Goal: Complete application form

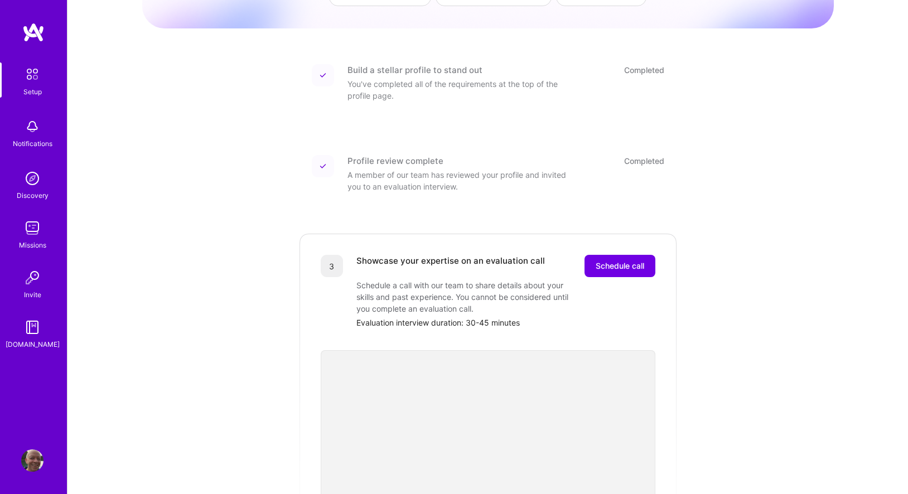
scroll to position [113, 0]
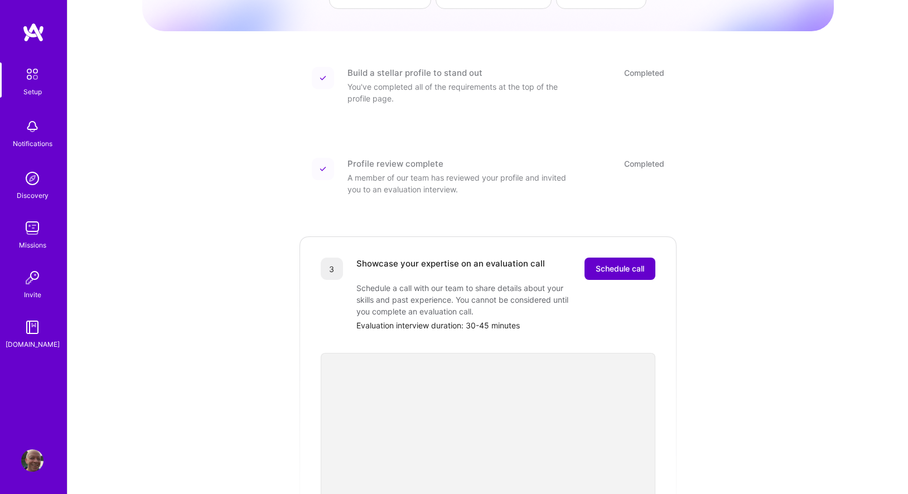
click at [610, 263] on span "Schedule call" at bounding box center [619, 268] width 49 height 11
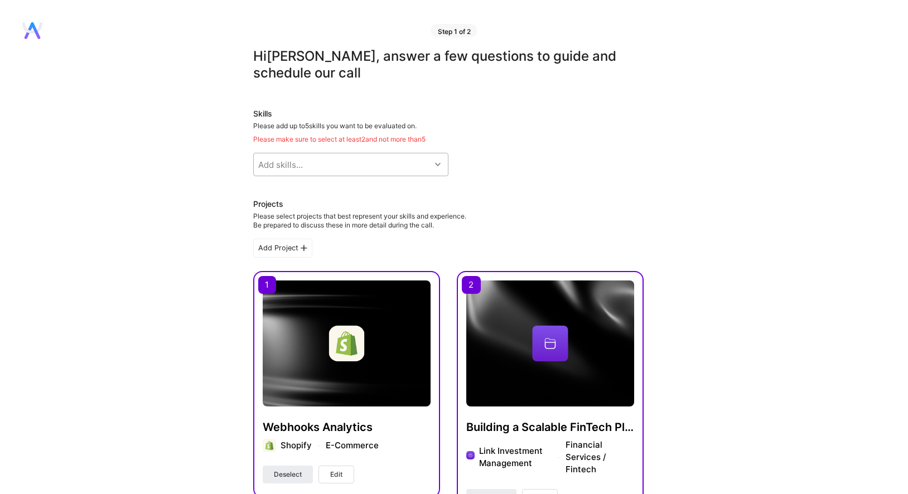
click at [441, 163] on div at bounding box center [438, 164] width 17 height 14
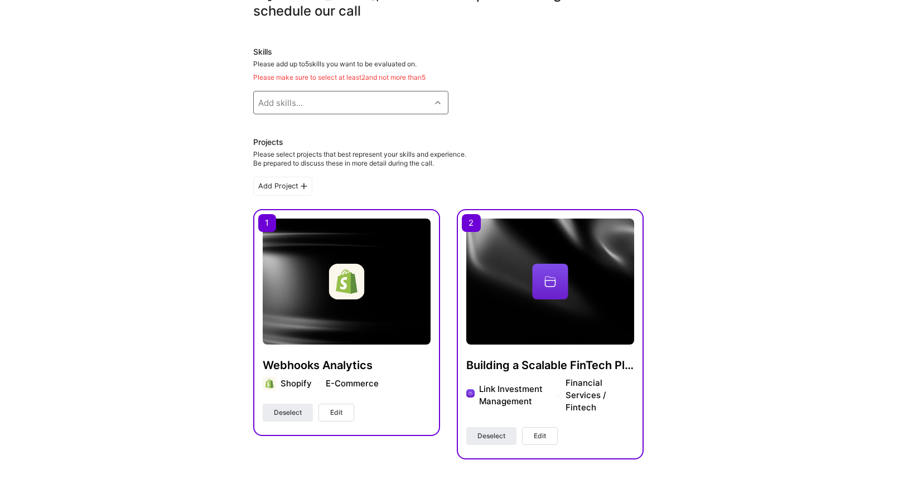
scroll to position [310, 0]
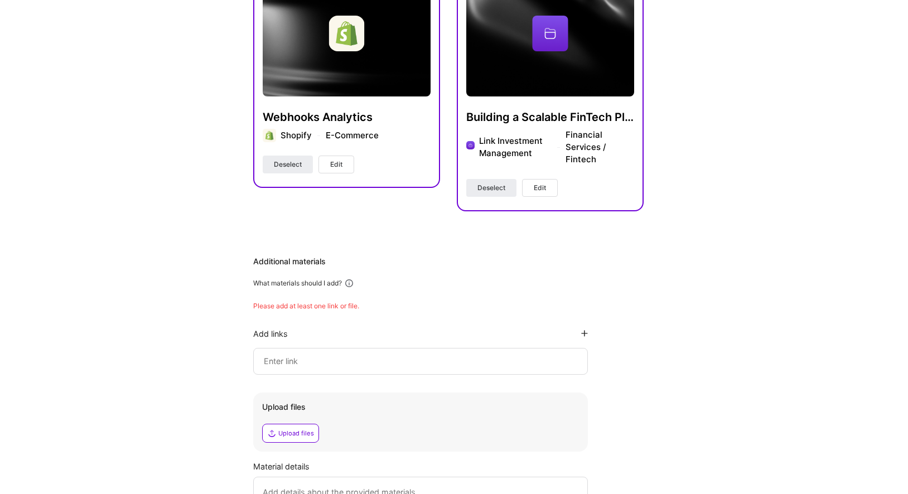
click at [314, 359] on input at bounding box center [421, 361] width 316 height 13
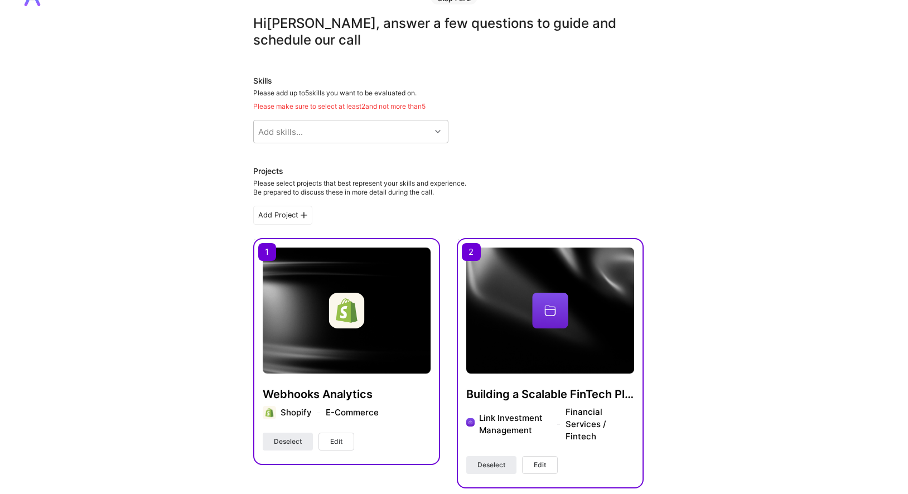
scroll to position [0, 0]
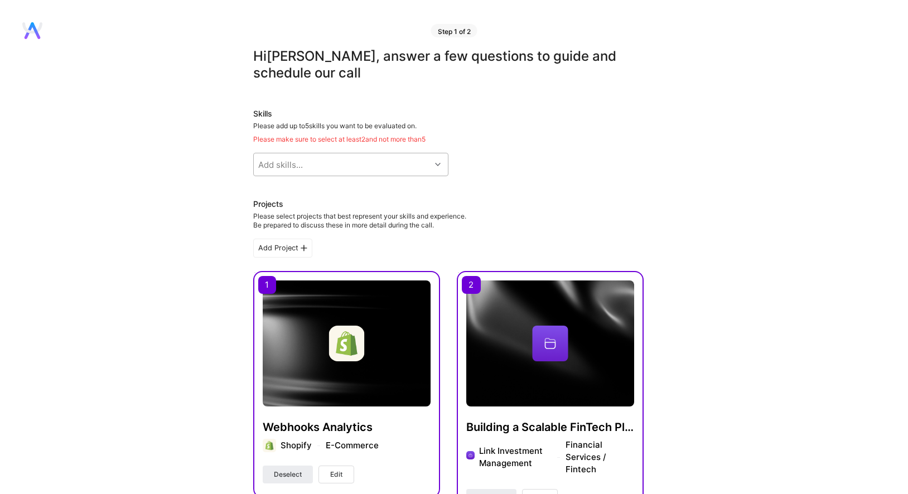
click at [437, 159] on div at bounding box center [438, 164] width 17 height 14
type input "java"
click at [269, 191] on div at bounding box center [265, 193] width 10 height 10
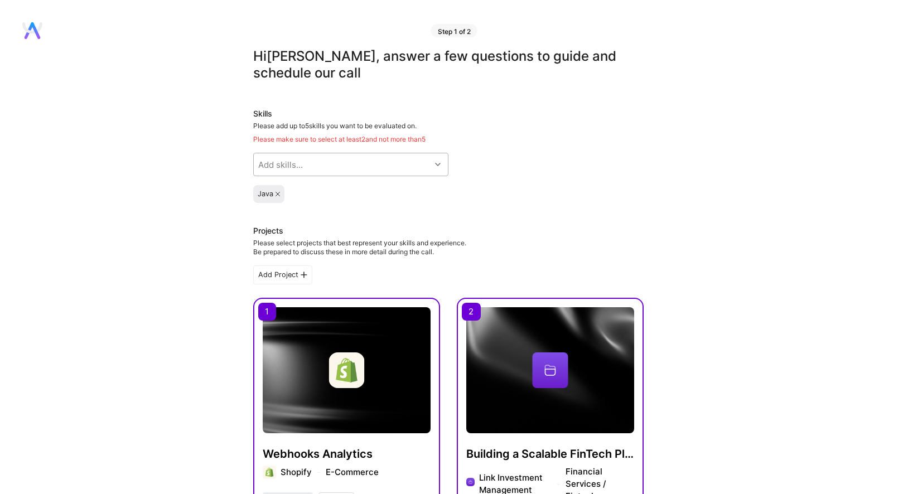
click at [308, 165] on div "Add skills..." at bounding box center [342, 164] width 177 height 22
type input "[PERSON_NAME]"
click at [264, 194] on input "checkbox" at bounding box center [266, 194] width 8 height 8
checkbox input "true"
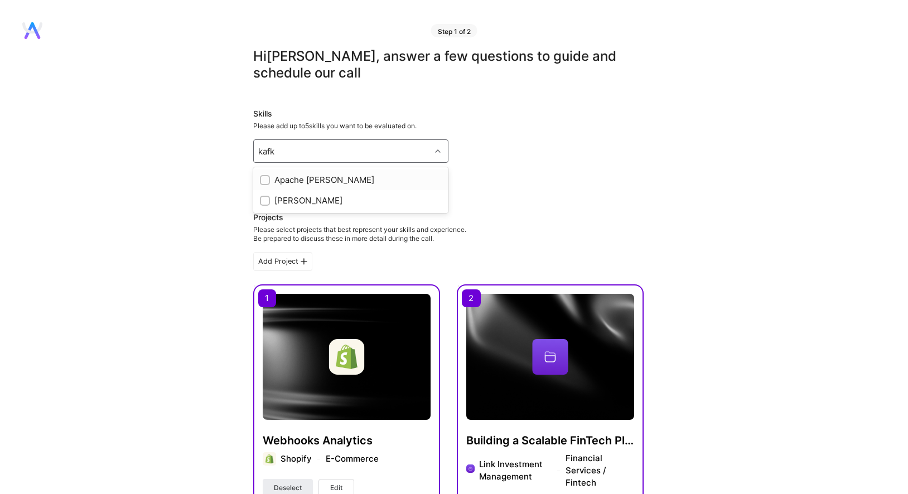
type input "[PERSON_NAME]"
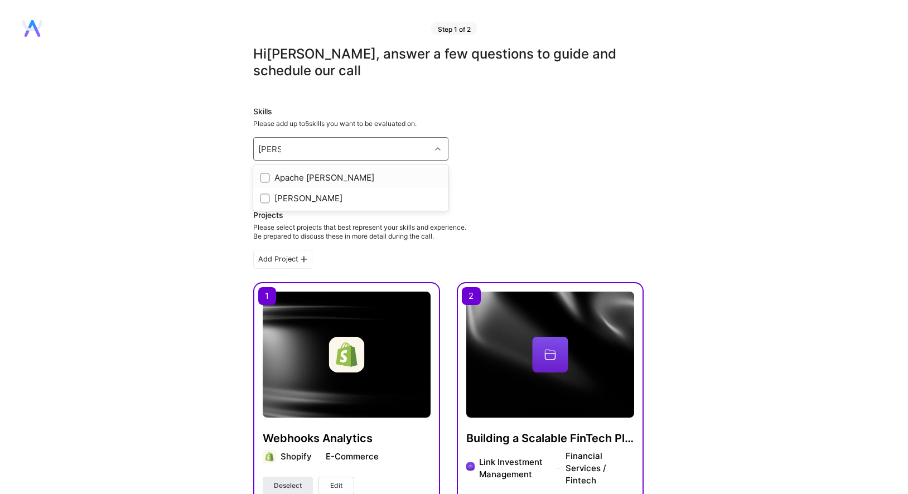
click at [269, 173] on label at bounding box center [265, 178] width 10 height 12
click at [322, 142] on div "Add skills..." at bounding box center [342, 149] width 177 height 22
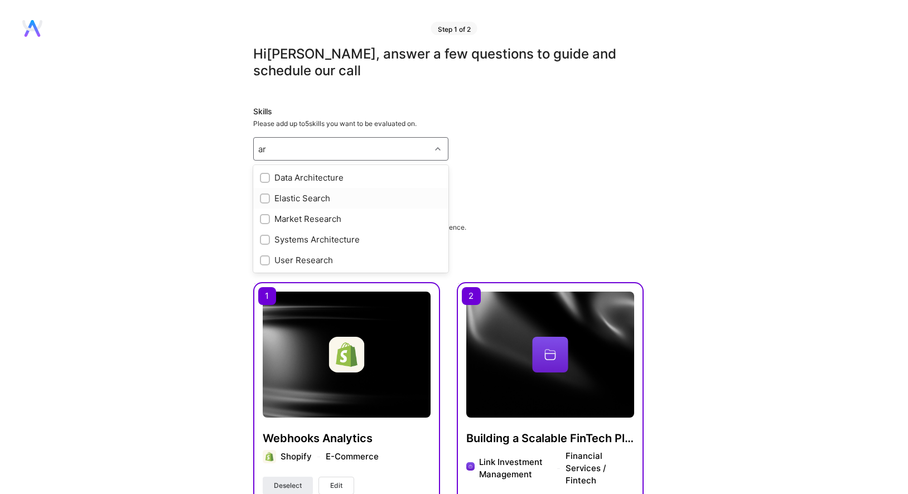
type input "a"
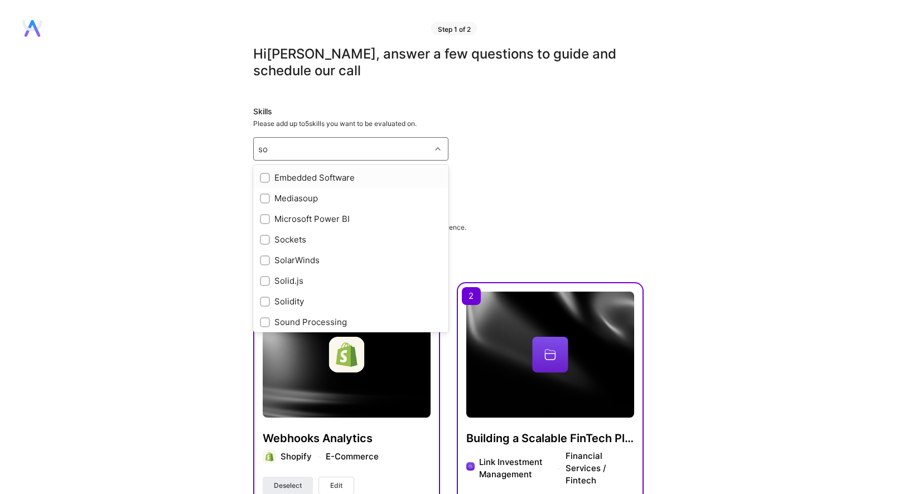
type input "s"
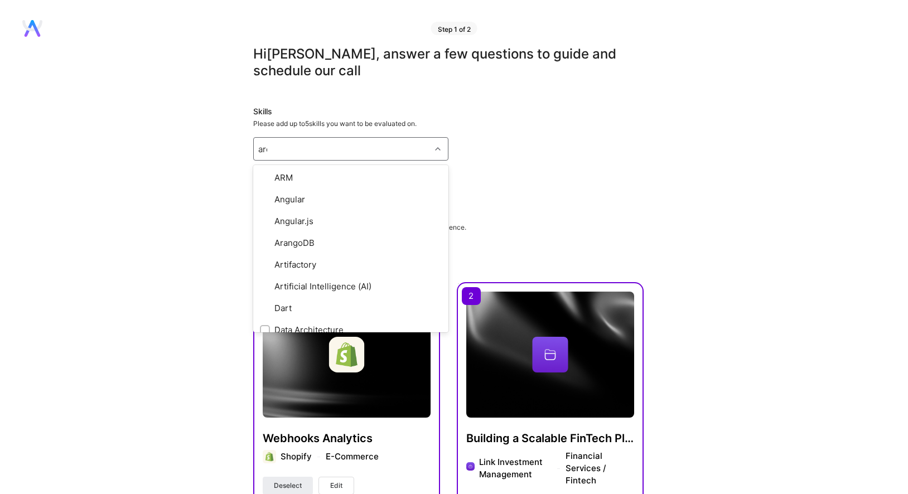
type input "arch"
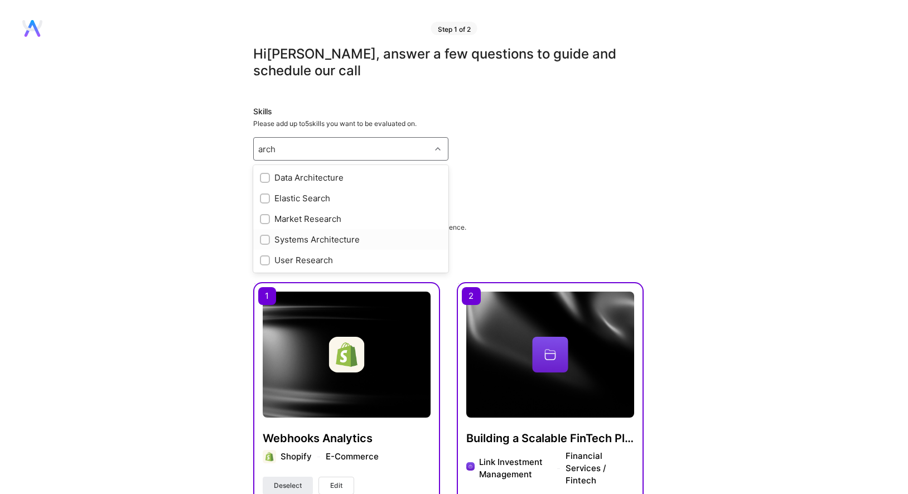
click at [265, 240] on input "checkbox" at bounding box center [266, 240] width 8 height 8
checkbox input "true"
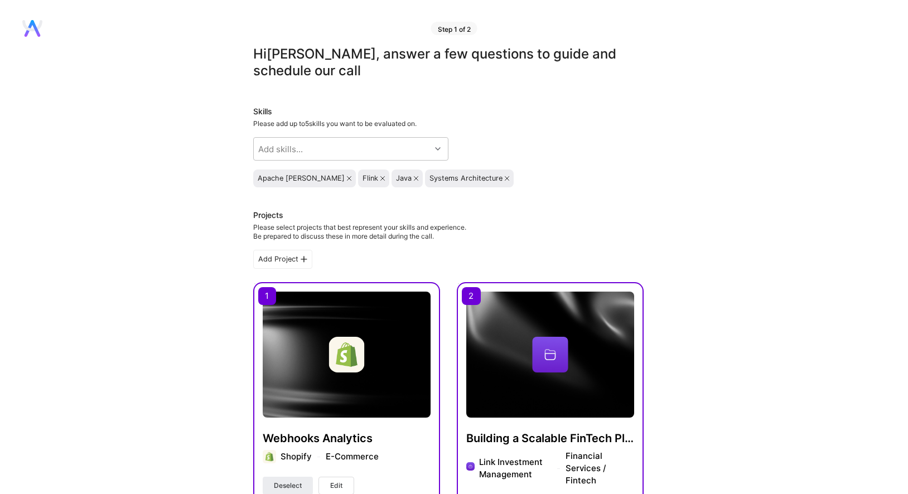
click at [524, 166] on div "Skills Please add up to 5 skills you want to be evaluated on. Add skills... Apa…" at bounding box center [448, 146] width 390 height 81
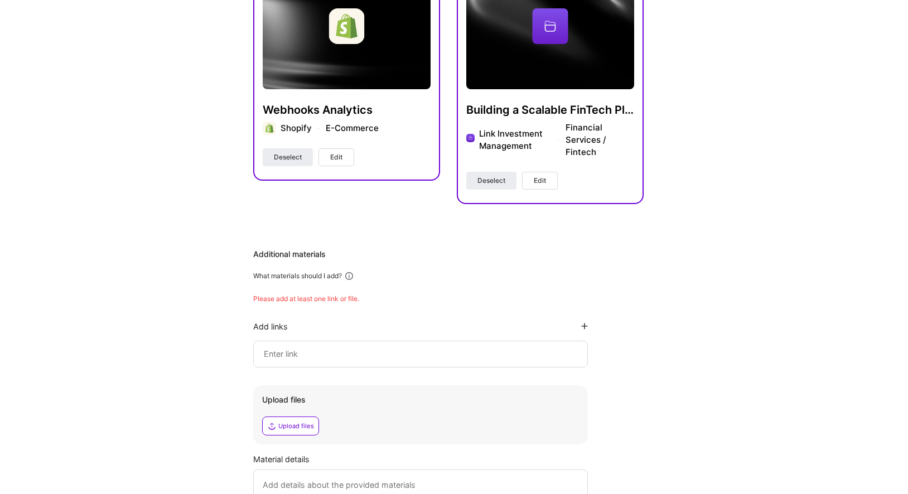
scroll to position [437, 0]
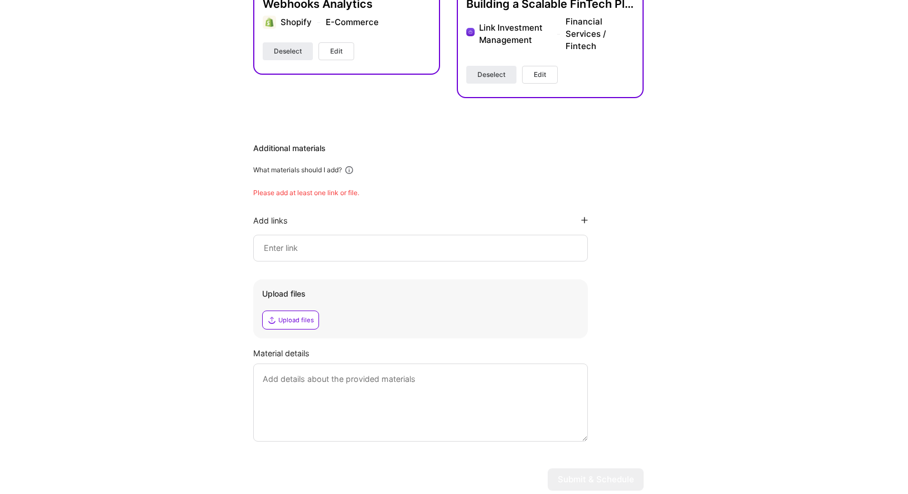
click at [341, 247] on input at bounding box center [421, 247] width 316 height 13
paste input "[URL][DOMAIN_NAME]"
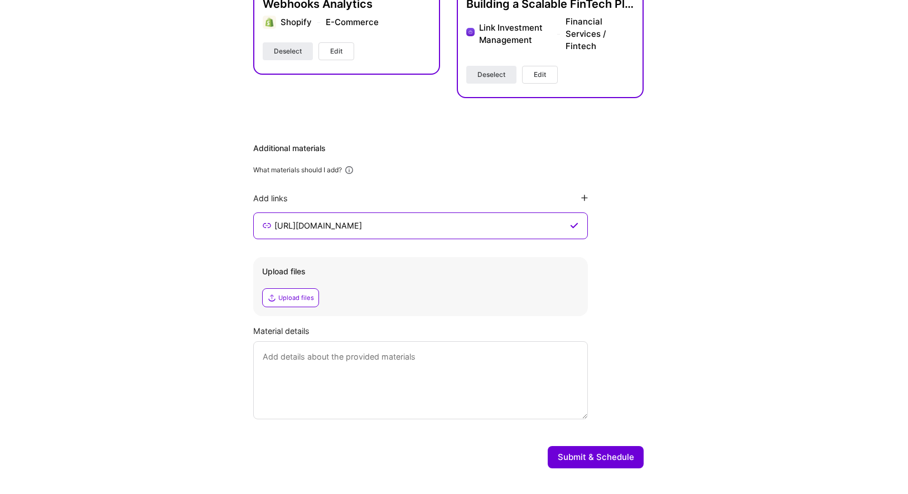
scroll to position [457, 0]
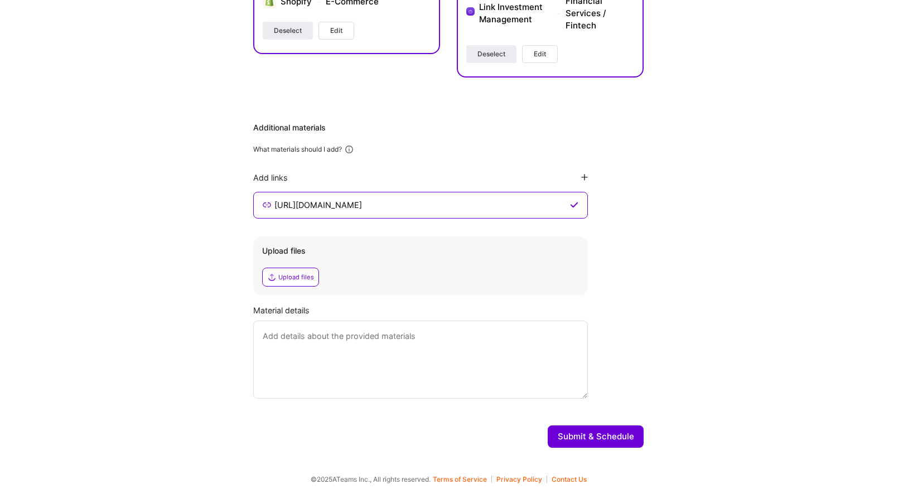
type input "[URL][DOMAIN_NAME]"
click at [356, 339] on textarea at bounding box center [420, 360] width 335 height 78
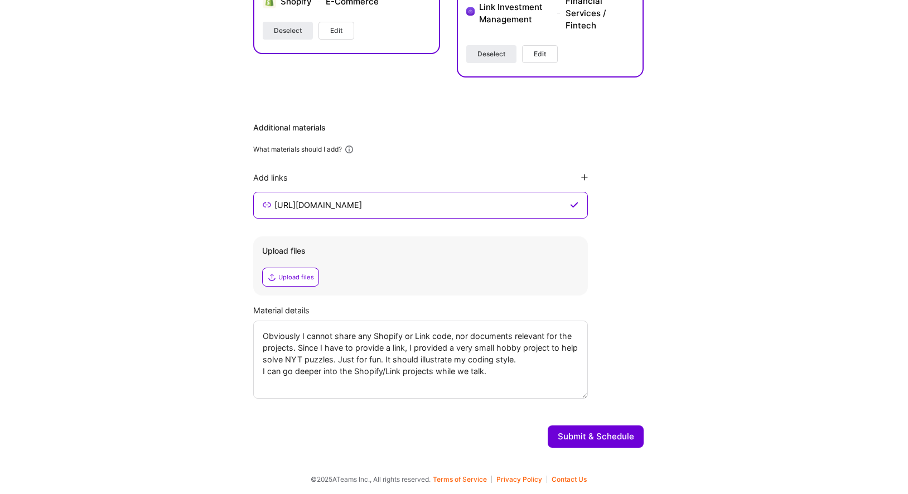
type textarea "Obviously I cannot share any Shopify or Link code, nor documents relevant for t…"
click at [592, 442] on button "Submit & Schedule" at bounding box center [595, 436] width 96 height 22
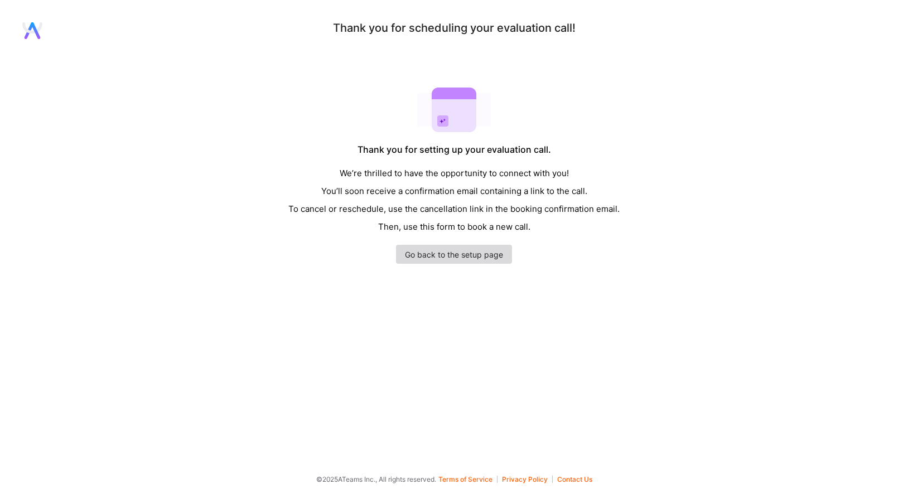
click at [501, 248] on link "Go back to the setup page" at bounding box center [454, 254] width 116 height 19
